Goal: Check status: Check status

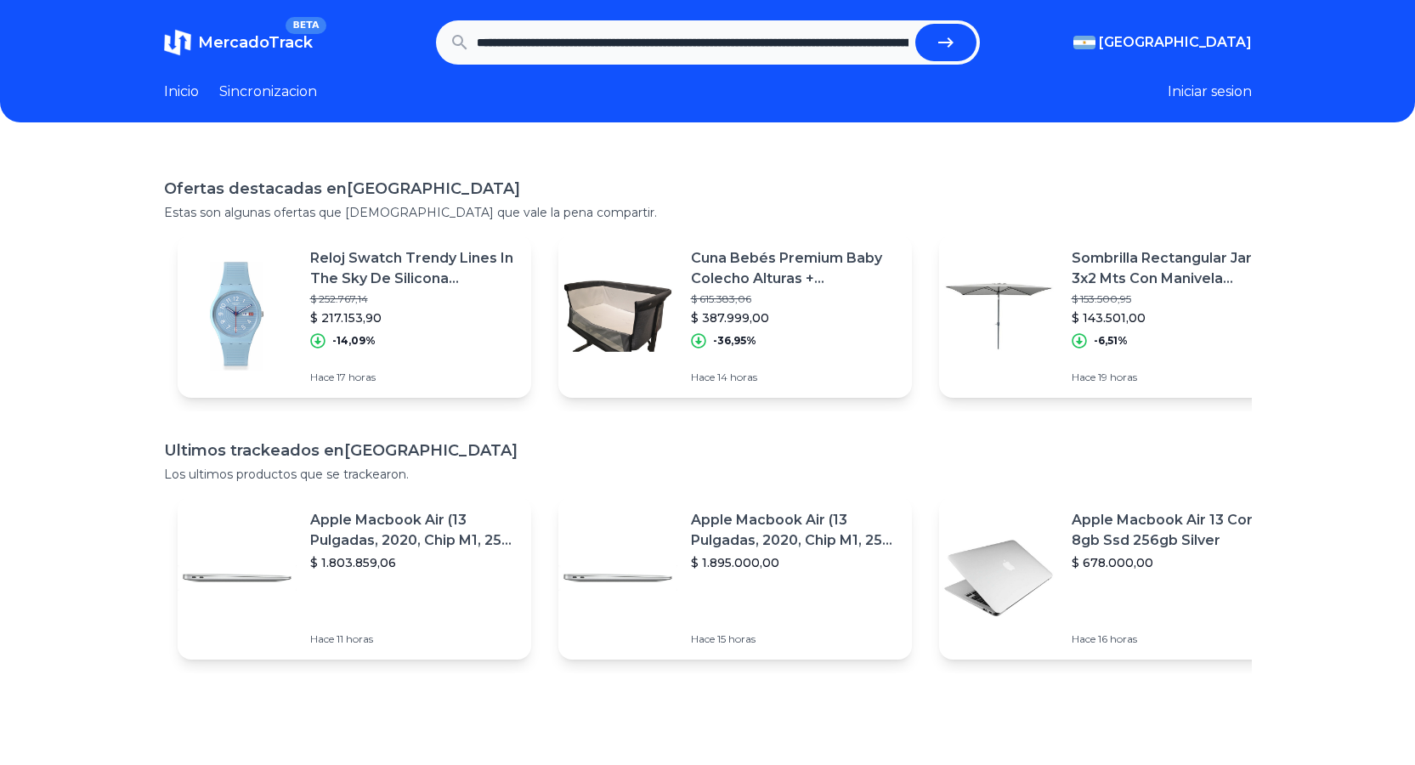
scroll to position [0, 1852]
click at [916, 24] on button "submit" at bounding box center [946, 42] width 61 height 37
type input "**********"
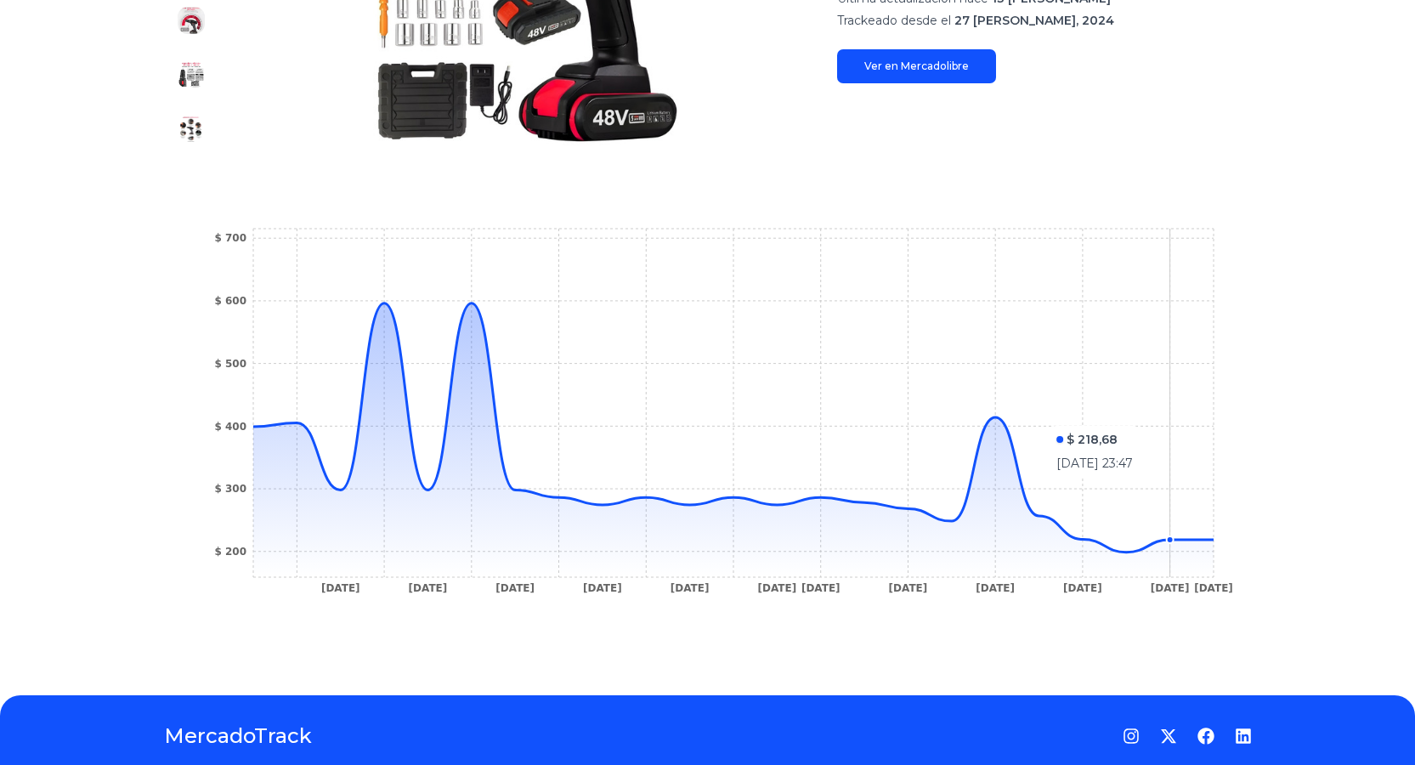
scroll to position [485, 0]
